Goal: Communication & Community: Answer question/provide support

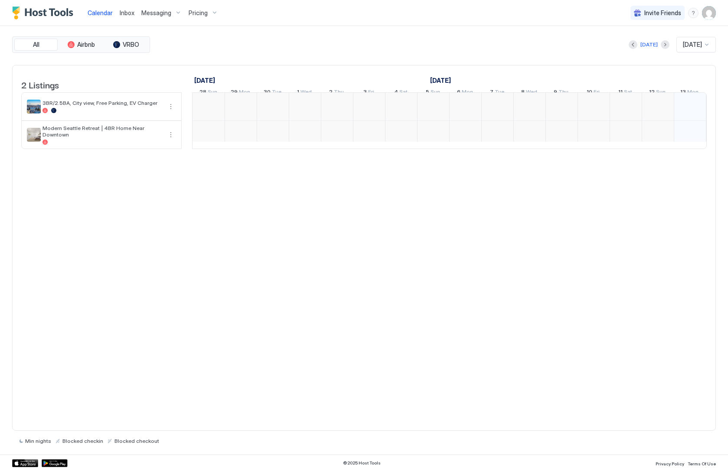
scroll to position [0, 482]
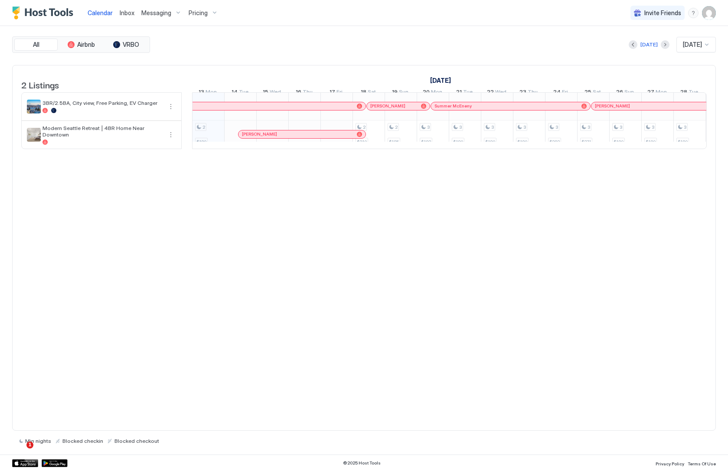
click at [155, 16] on div "Messaging" at bounding box center [161, 13] width 47 height 15
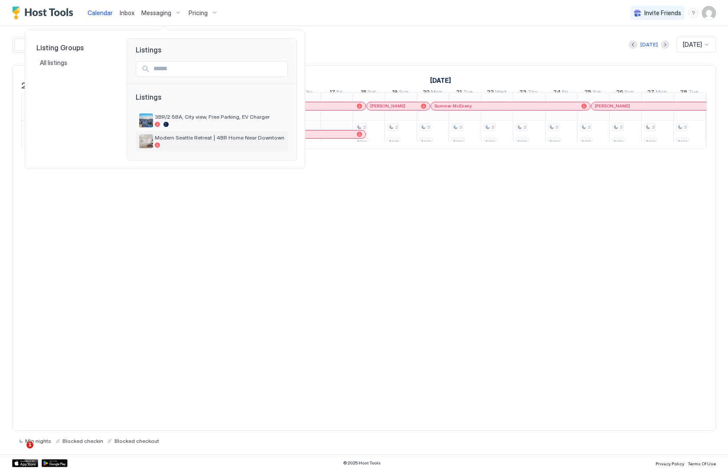
click at [172, 140] on span "Modern Seattle Retreat | 4BR Home Near Downtown" at bounding box center [220, 137] width 130 height 7
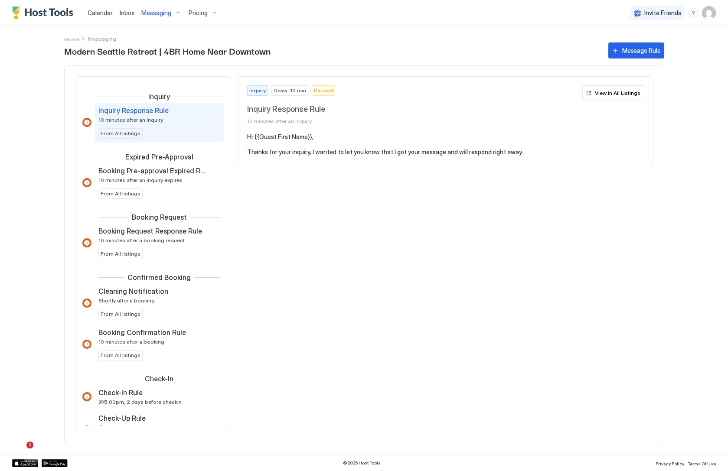
click at [150, 11] on span "Messaging" at bounding box center [156, 13] width 30 height 8
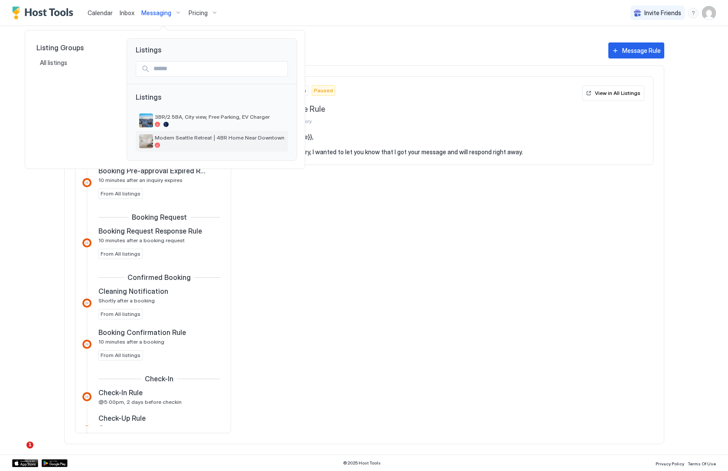
click at [161, 146] on div at bounding box center [220, 145] width 130 height 5
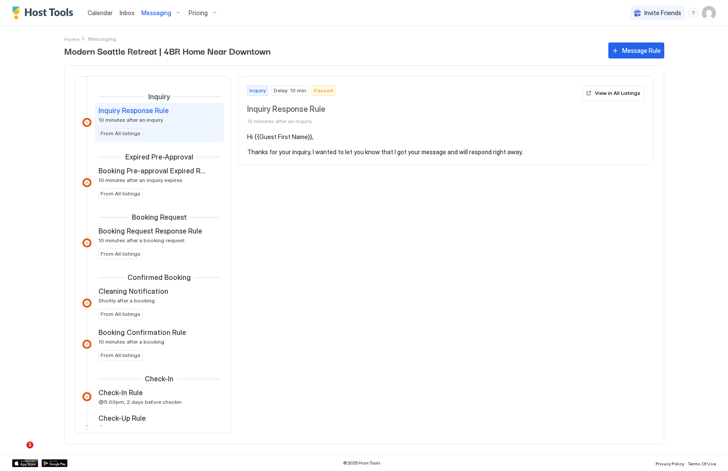
click at [93, 16] on span "Calendar" at bounding box center [100, 12] width 25 height 7
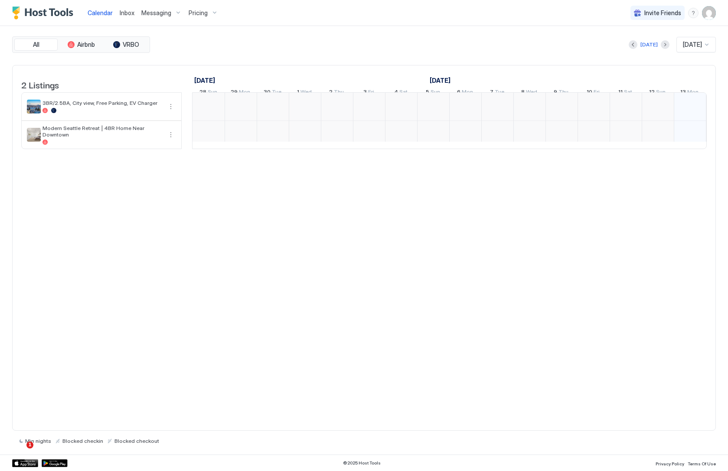
scroll to position [0, 482]
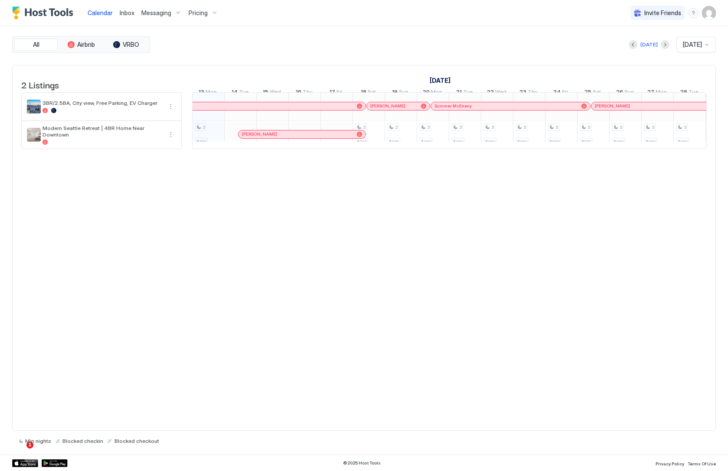
click at [706, 14] on img "User profile" at bounding box center [709, 13] width 14 height 14
click at [153, 85] on div at bounding box center [364, 235] width 728 height 471
click at [174, 12] on div "Messaging" at bounding box center [161, 13] width 47 height 15
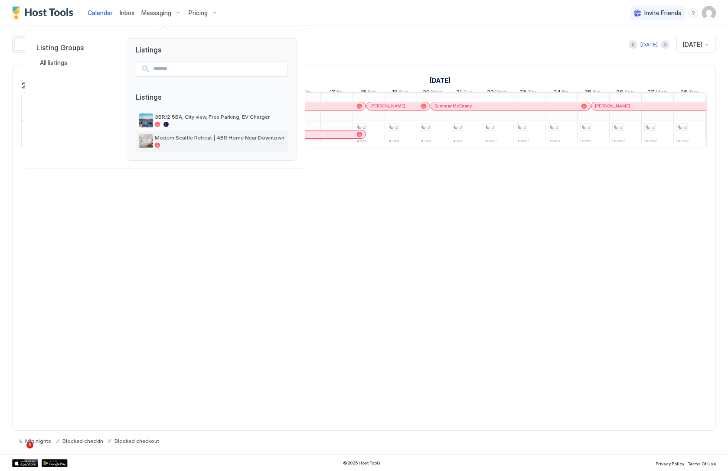
click at [150, 137] on img "listing image" at bounding box center [146, 141] width 14 height 14
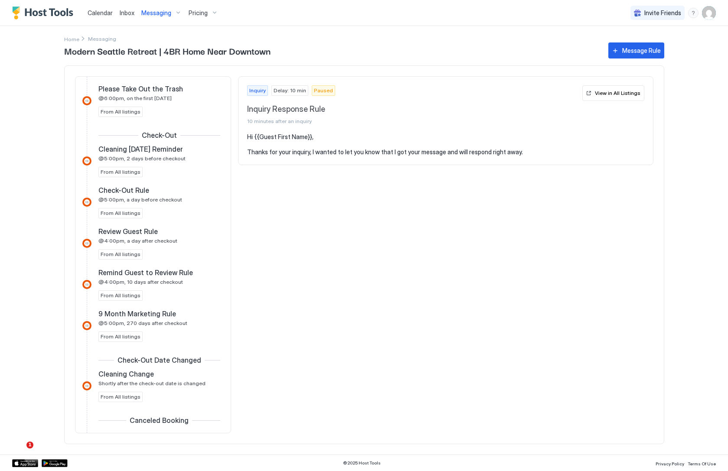
scroll to position [440, 0]
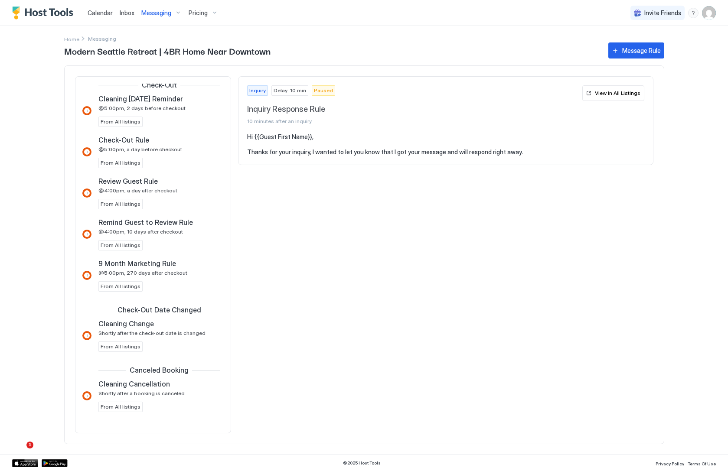
click at [128, 14] on span "Inbox" at bounding box center [127, 12] width 15 height 7
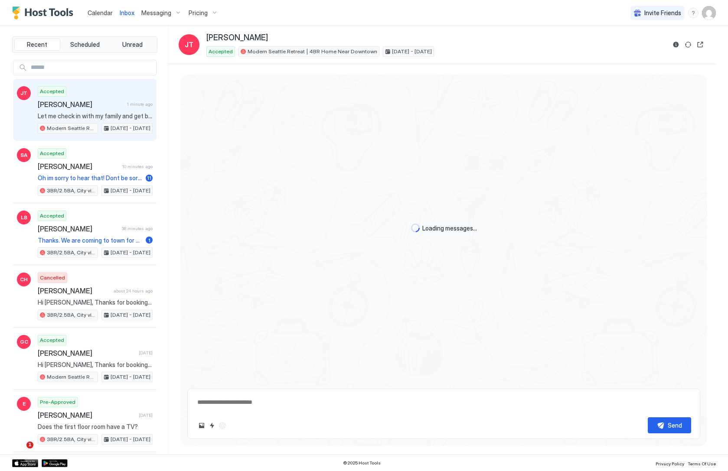
scroll to position [269, 0]
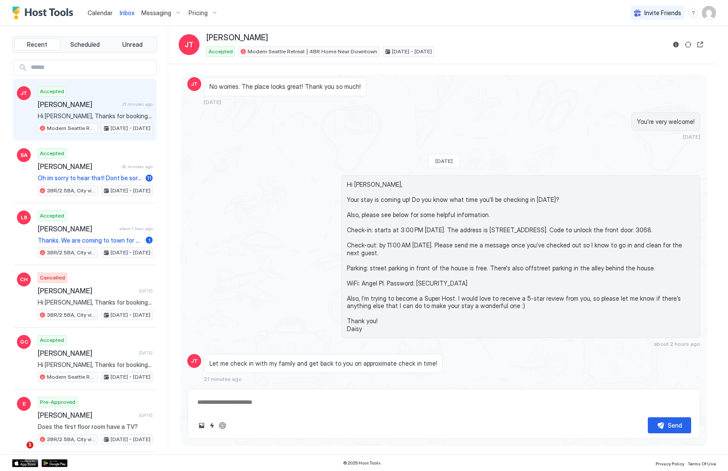
click at [390, 231] on span "Hi [PERSON_NAME], Your stay is coming up! Do you know what time you’ll be check…" at bounding box center [521, 257] width 348 height 152
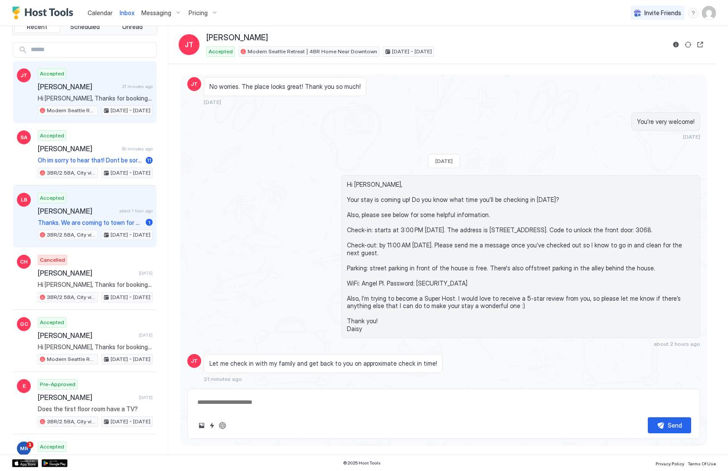
scroll to position [20, 0]
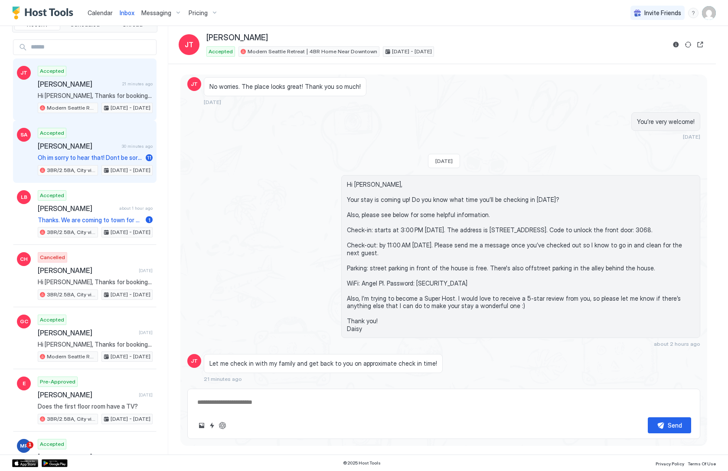
click at [114, 143] on span "[PERSON_NAME]" at bounding box center [78, 146] width 81 height 9
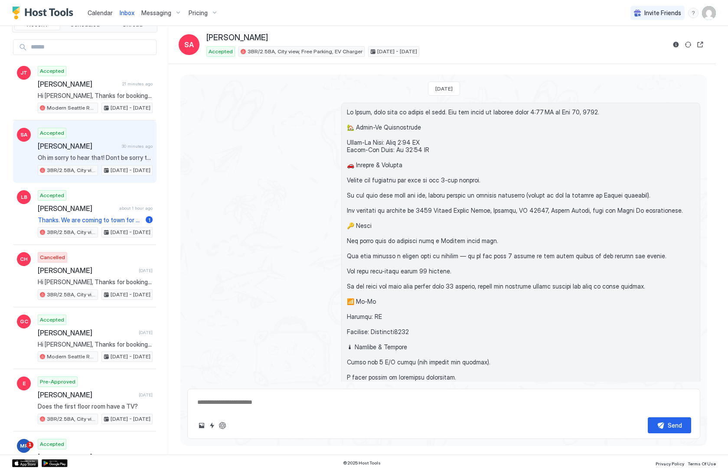
click at [453, 84] on div "[DATE]" at bounding box center [444, 88] width 32 height 14
type textarea "*"
